Goal: Obtain resource: Download file/media

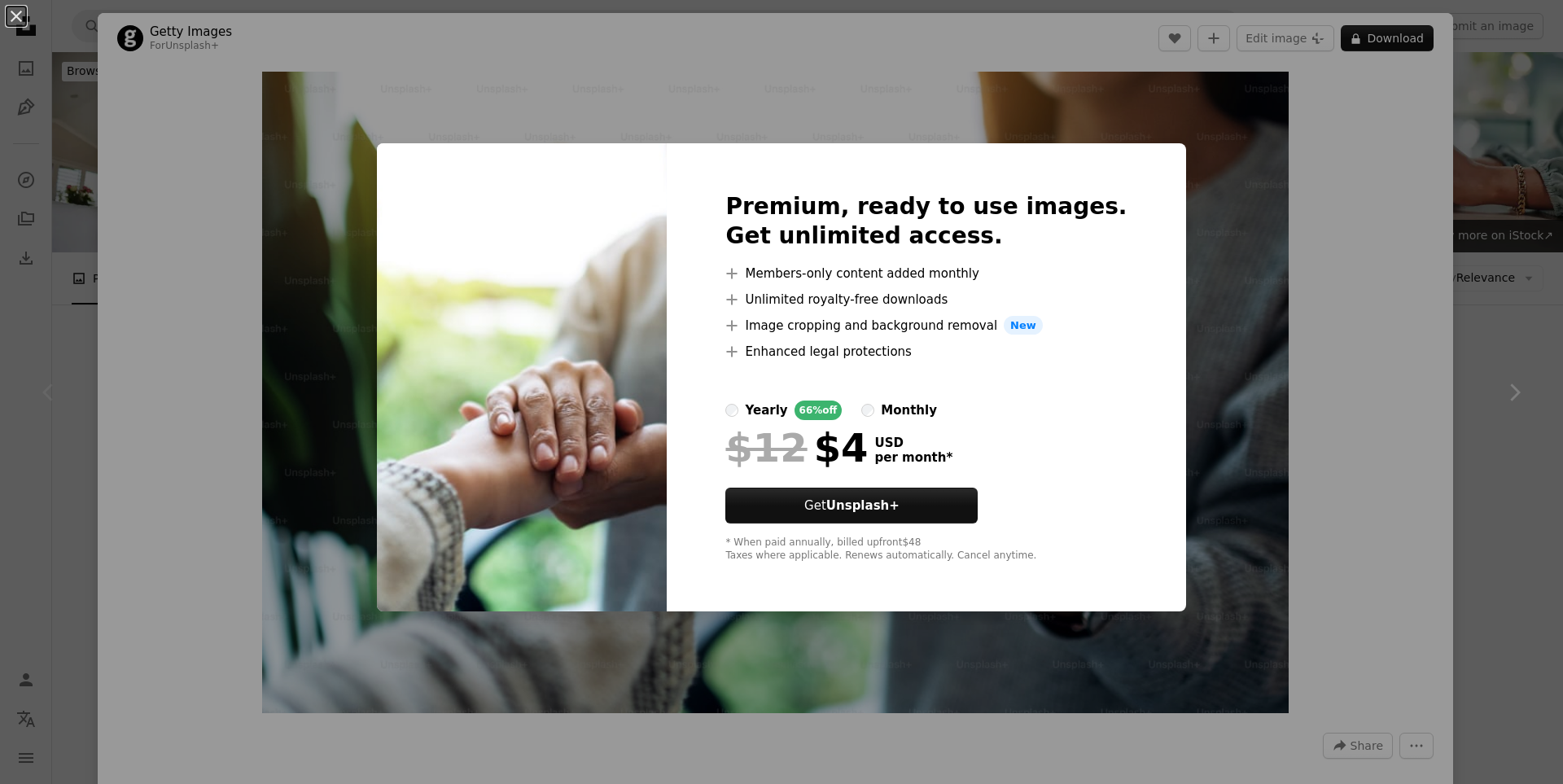
click at [1259, 194] on div "An X shape Premium, ready to use images. Get unlimited access. A plus sign Memb…" at bounding box center [782, 392] width 1563 height 784
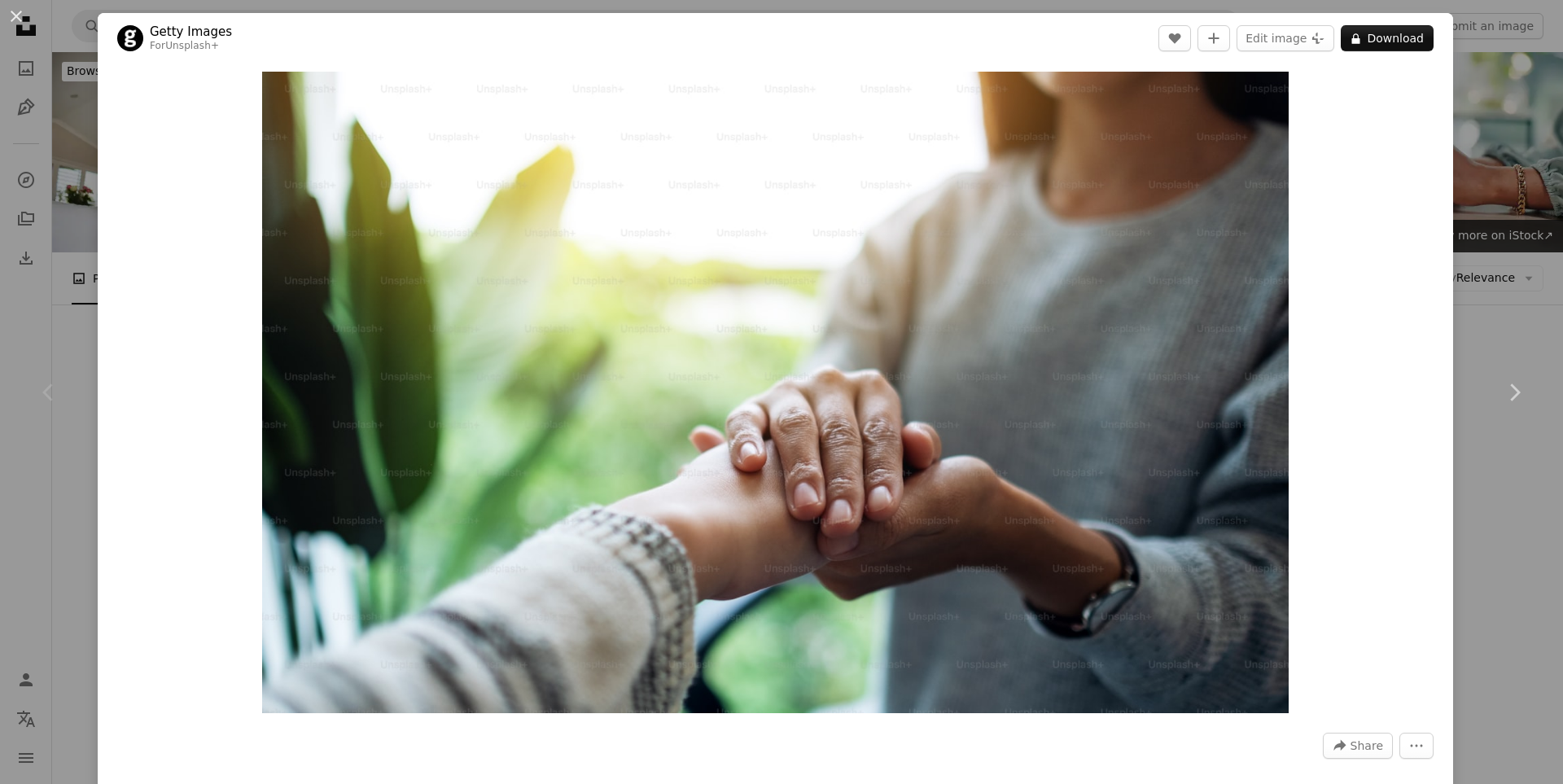
click at [20, 14] on button "An X shape" at bounding box center [16, 16] width 19 height 19
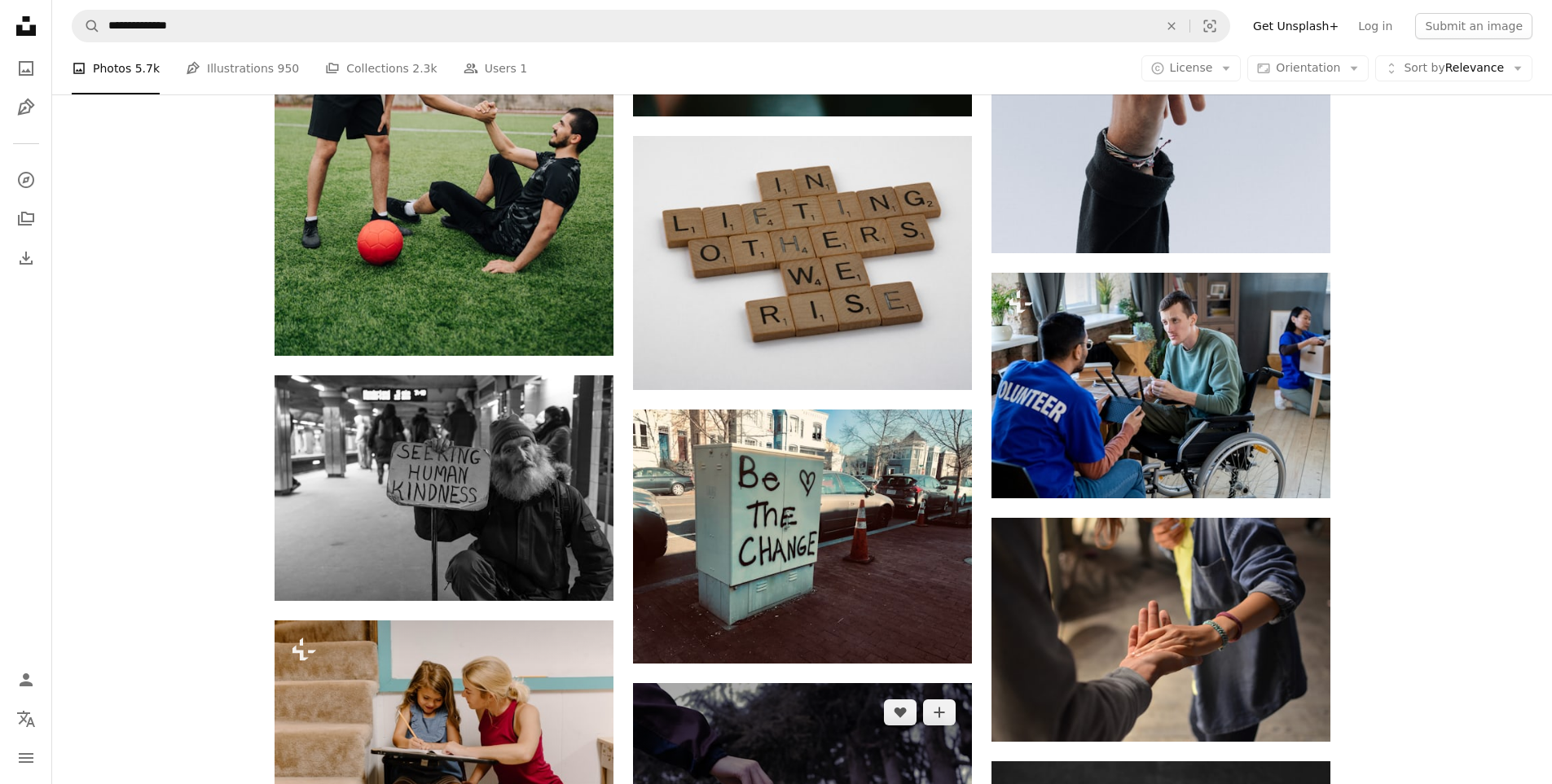
scroll to position [1058, 0]
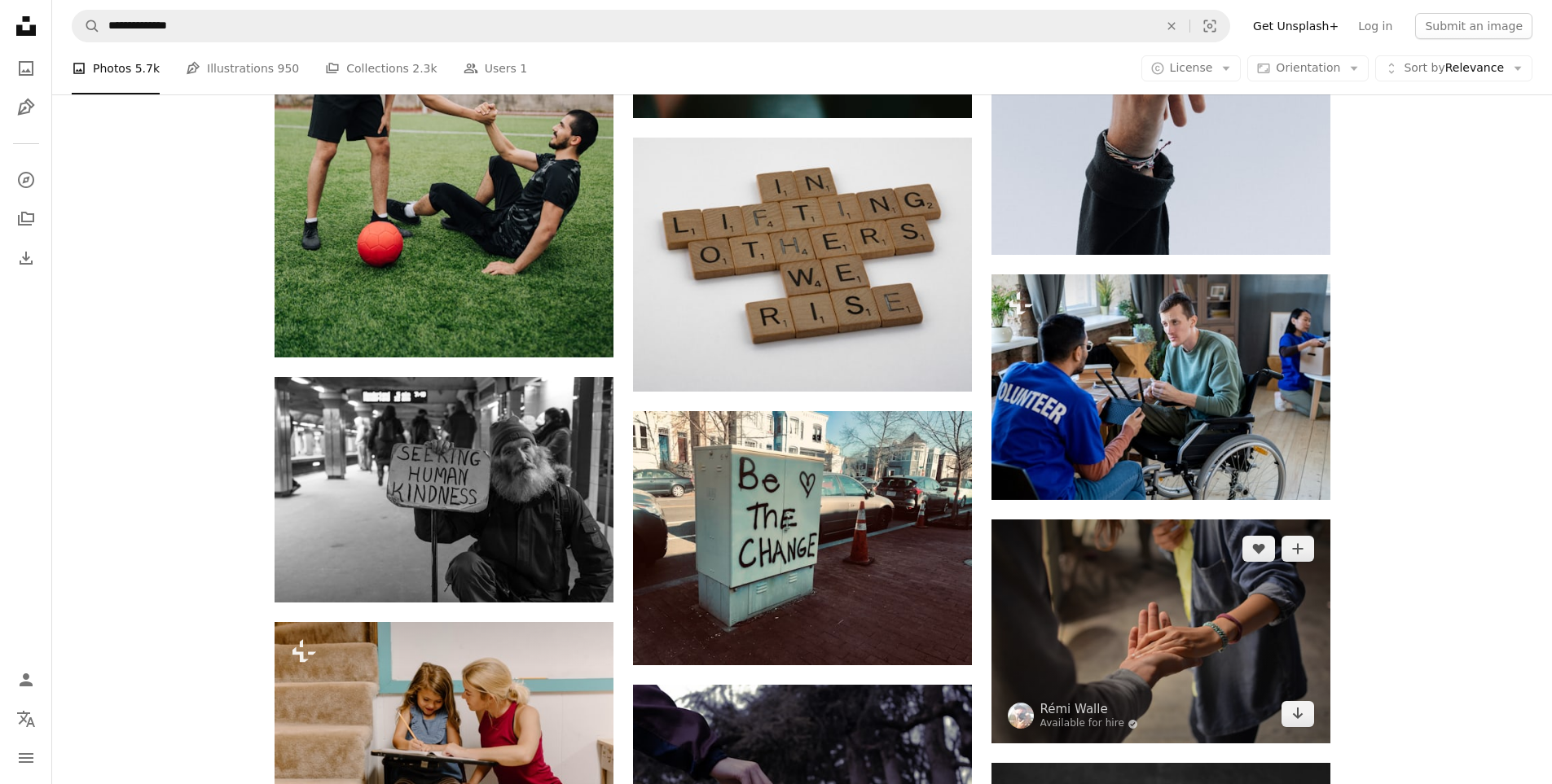
click at [1188, 653] on img at bounding box center [1160, 631] width 338 height 224
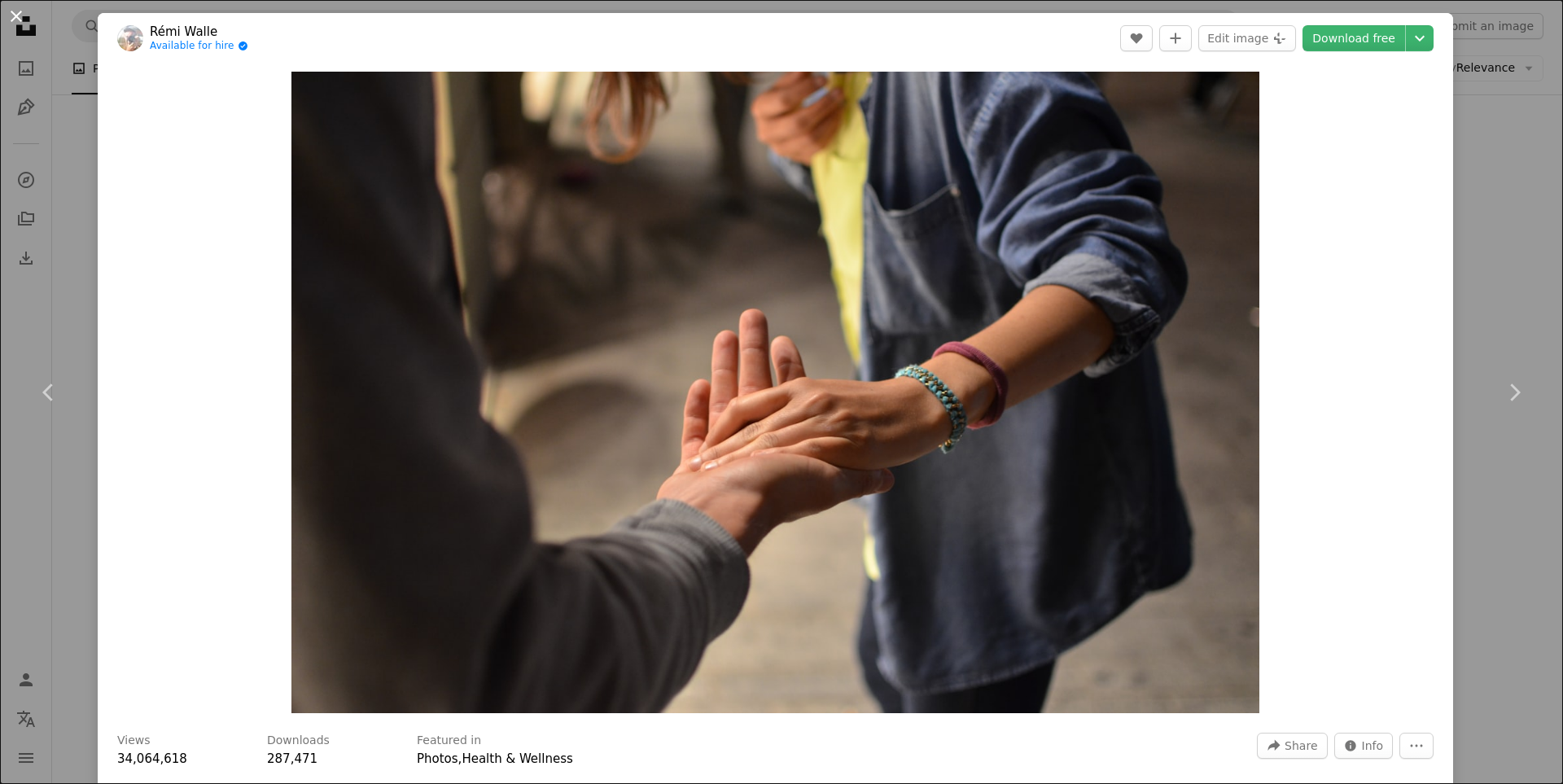
click at [15, 11] on button "An X shape" at bounding box center [16, 16] width 19 height 19
